Goal: Task Accomplishment & Management: Manage account settings

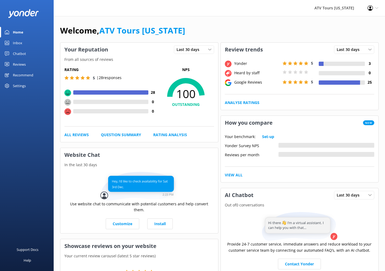
click at [22, 88] on div "Settings" at bounding box center [19, 85] width 13 height 11
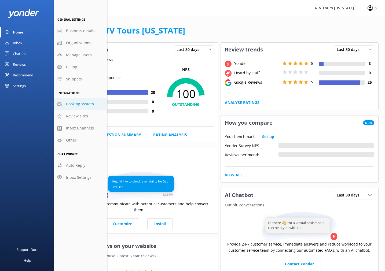
scroll to position [3, 0]
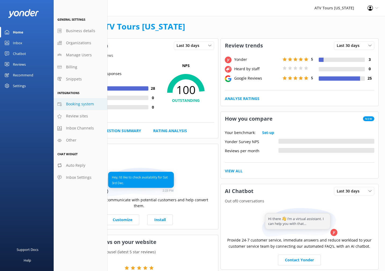
click at [80, 102] on span "Booking system" at bounding box center [80, 104] width 28 height 6
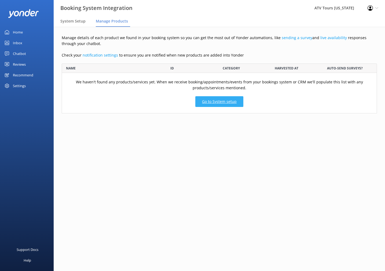
click at [228, 102] on link "Go to System setup" at bounding box center [219, 101] width 48 height 11
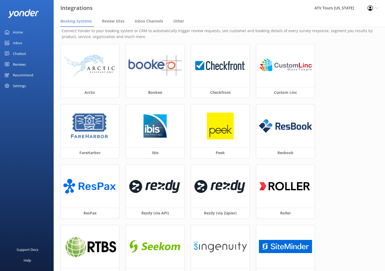
scroll to position [8, 0]
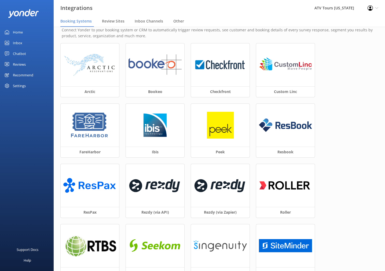
click at [20, 86] on div "Settings" at bounding box center [19, 85] width 13 height 11
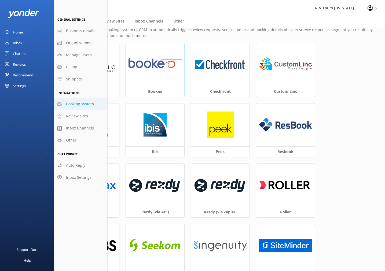
scroll to position [8, 0]
click at [348, 73] on div "Arctic Bookeo Checkfront Custom Linc FareHarbor Ibis Peek Resbook ResPax Rezdy …" at bounding box center [219, 224] width 317 height 362
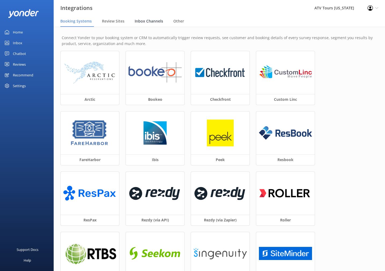
scroll to position [0, 0]
click at [110, 50] on div "Connect Yonder to your booking system or CRM to automatically trigger review re…" at bounding box center [219, 237] width 331 height 421
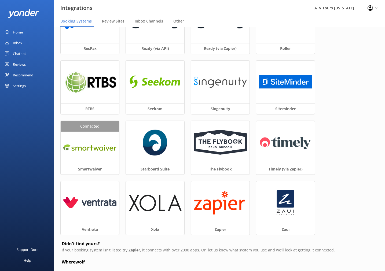
scroll to position [174, 0]
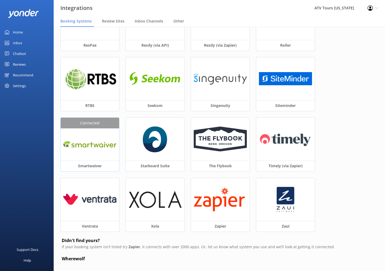
click at [98, 126] on div "Connected" at bounding box center [90, 123] width 58 height 11
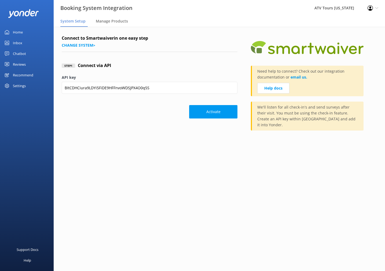
scroll to position [0, 0]
click at [163, 86] on input "BItCDHCiura9LDYi5FiDE9HFFnvoWDSJPX4O0q5S" at bounding box center [150, 88] width 176 height 12
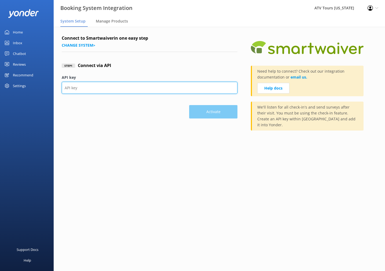
paste input "4QaigZASMFqudYuUcIKSSf3giwsTiQskotFCmw6B"
type input "4QaigZASMFqudYuUcIKSSf3giwsTiQskotFCmw6B"
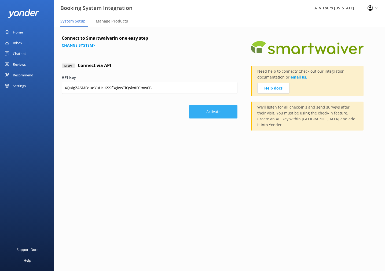
click at [216, 111] on button "Activate" at bounding box center [213, 111] width 48 height 13
